Goal: Information Seeking & Learning: Learn about a topic

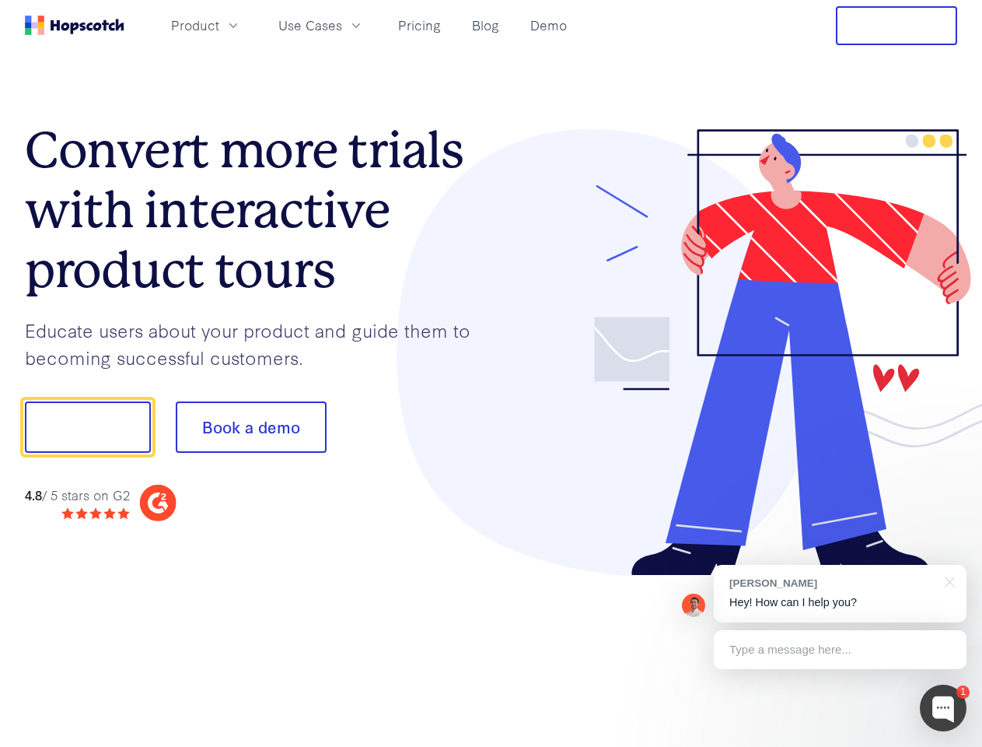
click at [492, 373] on div at bounding box center [725, 352] width 467 height 447
click at [219, 25] on span "Product" at bounding box center [195, 25] width 48 height 19
click at [342, 25] on span "Use Cases" at bounding box center [310, 25] width 64 height 19
click at [897, 26] on button "Free Trial" at bounding box center [896, 25] width 121 height 39
click at [87, 427] on button "Show me!" at bounding box center [88, 426] width 126 height 51
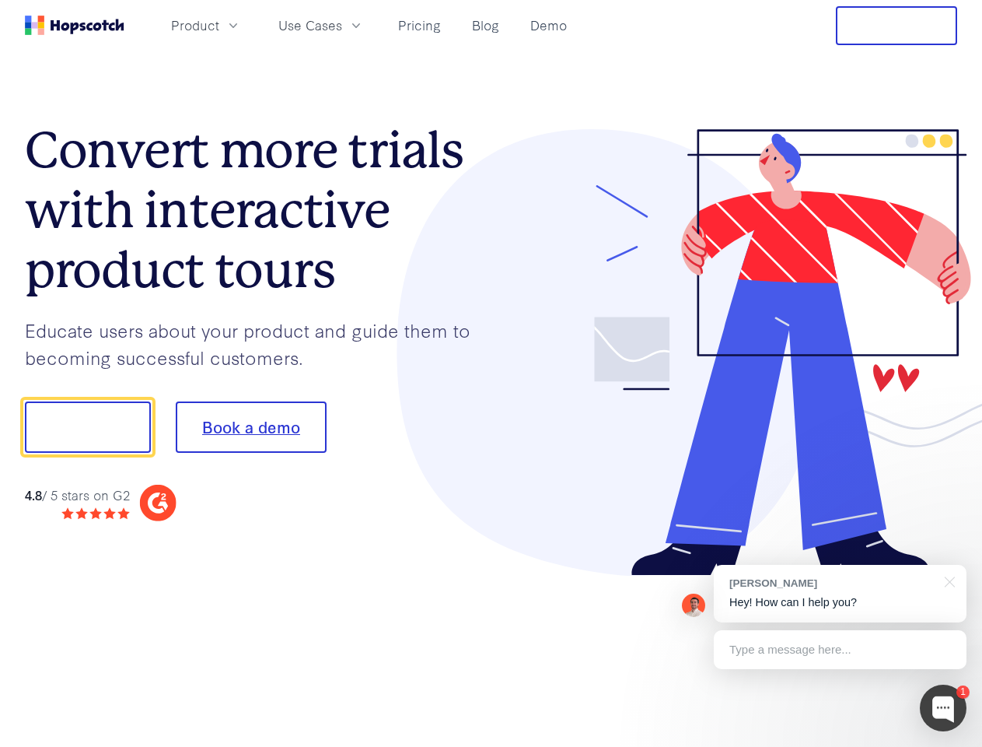
click at [250, 427] on button "Book a demo" at bounding box center [251, 426] width 151 height 51
click at [943, 708] on div at bounding box center [943, 707] width 47 height 47
click at [840, 593] on div "[PERSON_NAME] Hey! How can I help you?" at bounding box center [840, 594] width 253 height 58
click at [947, 580] on div at bounding box center [821, 425] width 292 height 519
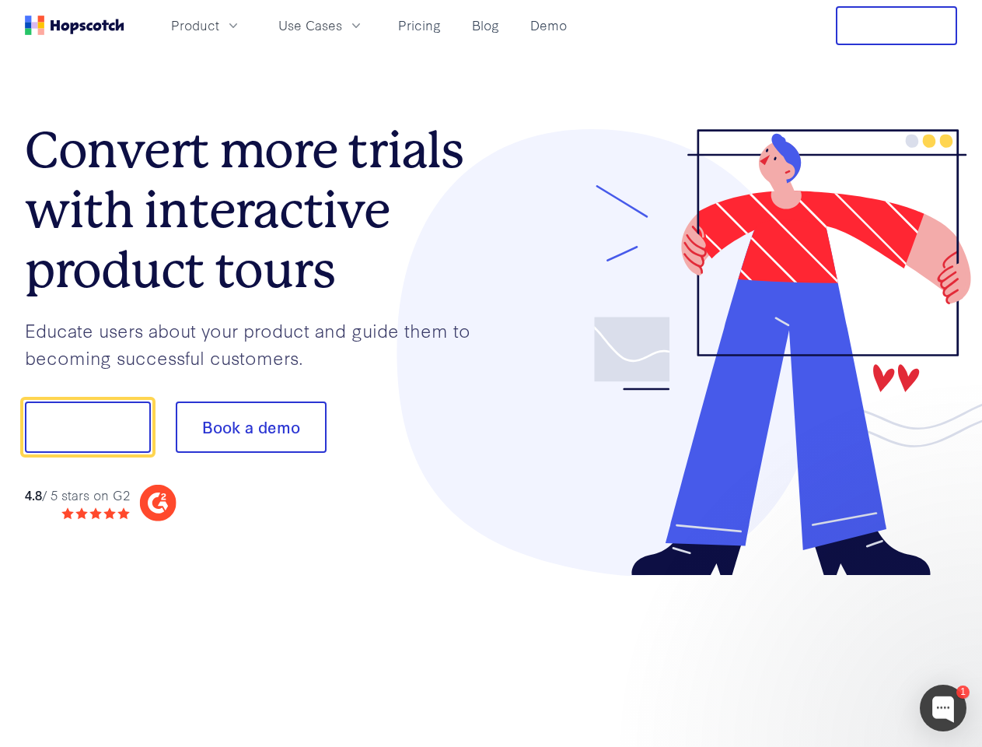
click at [840, 649] on div at bounding box center [821, 529] width 292 height 310
